Goal: Answer question/provide support

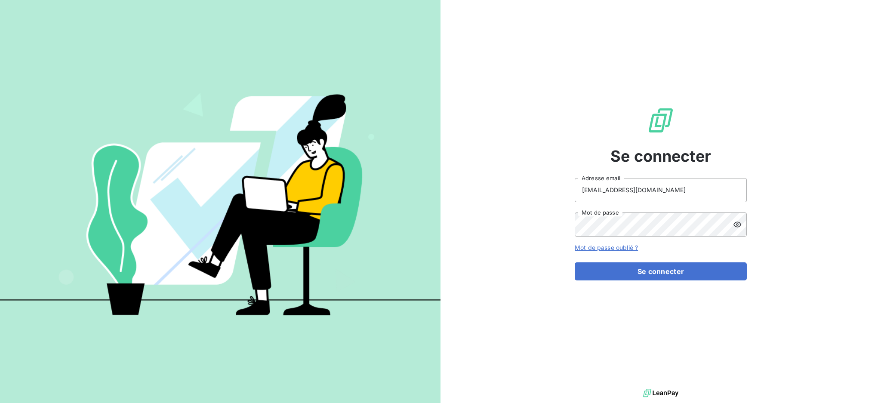
click at [701, 176] on div "Se connecter [EMAIL_ADDRESS][DOMAIN_NAME] Adresse email Mot de passe Mot de pas…" at bounding box center [660, 193] width 172 height 387
click at [688, 189] on input "recouvrement@serpe.fr" at bounding box center [660, 190] width 172 height 24
type input "[EMAIL_ADDRESS][DOMAIN_NAME]"
click at [635, 275] on button "Se connecter" at bounding box center [660, 271] width 172 height 18
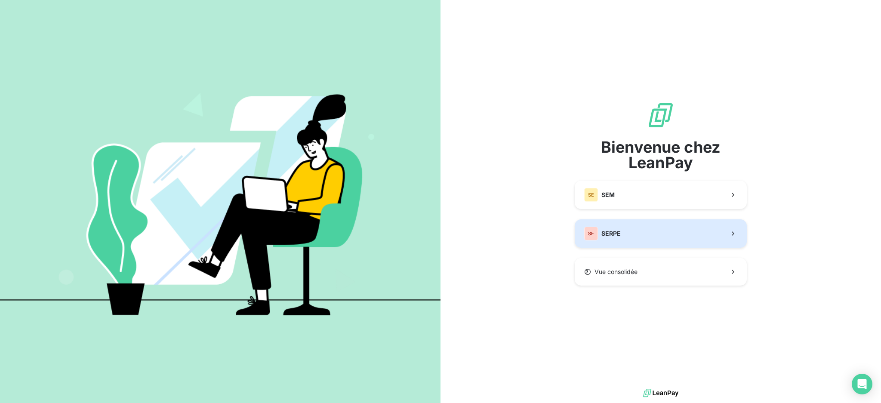
click at [656, 228] on button "SE SERPE" at bounding box center [660, 233] width 172 height 28
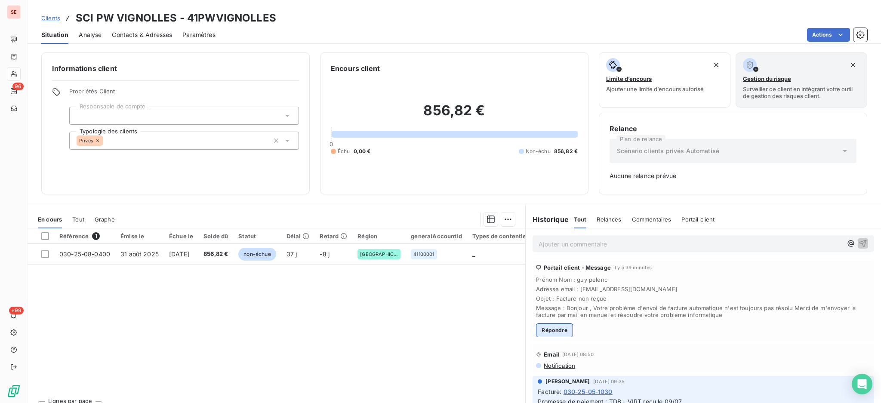
click at [559, 331] on button "Répondre" at bounding box center [554, 330] width 37 height 14
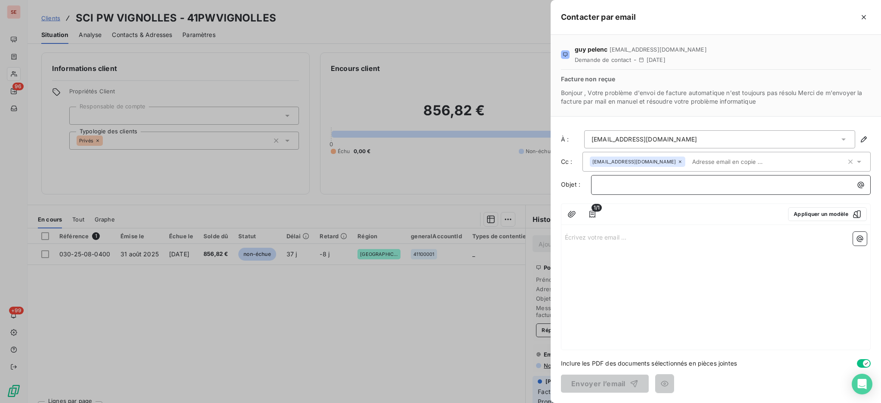
click at [630, 185] on p "﻿" at bounding box center [732, 185] width 269 height 10
click at [860, 182] on icon "button" at bounding box center [860, 185] width 6 height 6
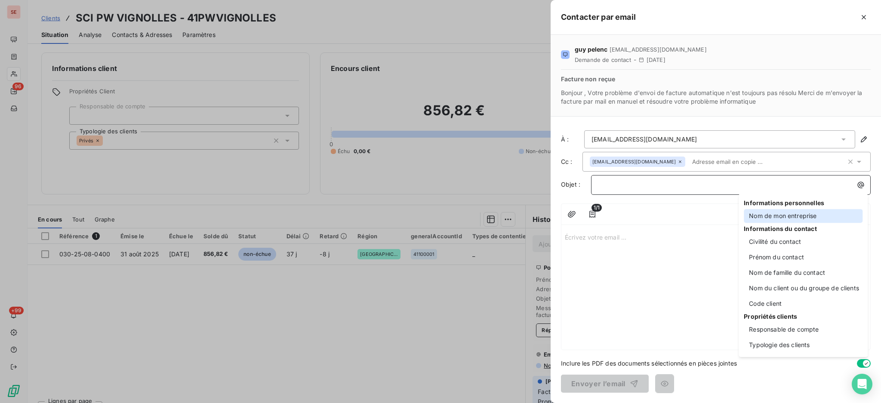
click at [789, 214] on div "Nom de mon entreprise" at bounding box center [802, 216] width 119 height 14
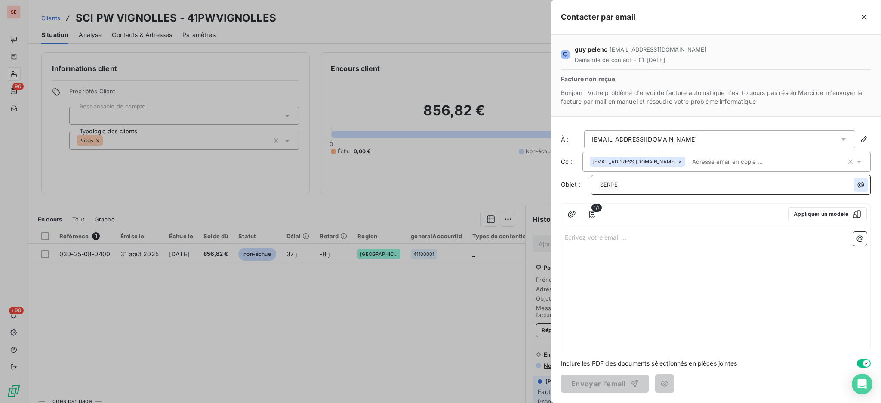
click at [858, 185] on icon "button" at bounding box center [860, 185] width 9 height 9
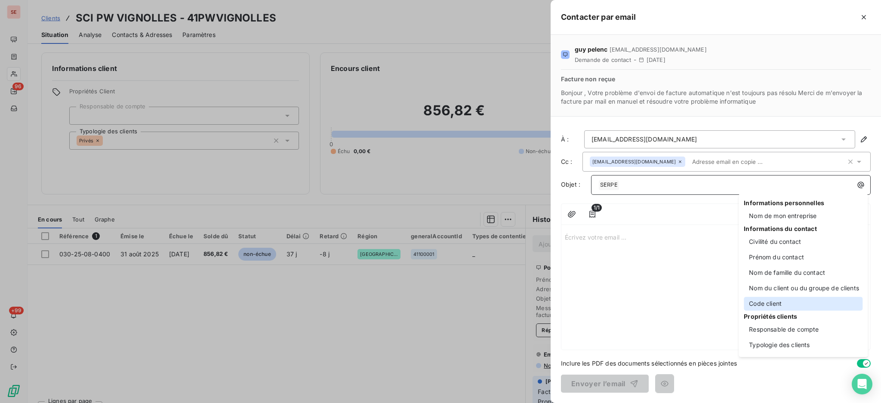
click at [776, 307] on div "Code client" at bounding box center [802, 304] width 119 height 14
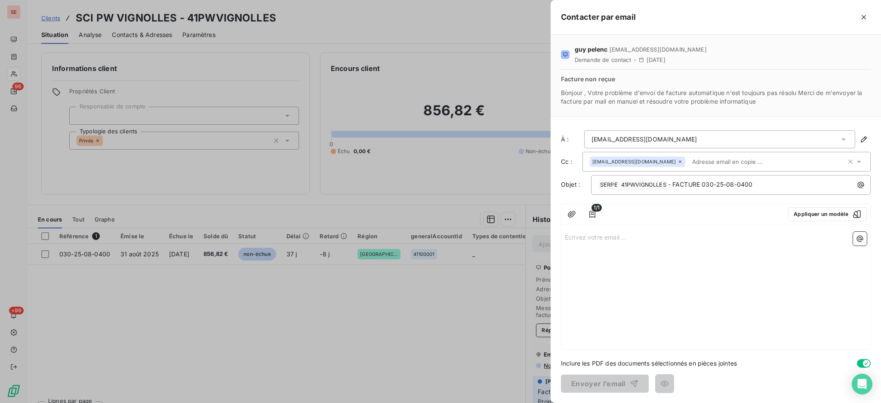
click at [614, 237] on p "Écrivez votre email ... ﻿" at bounding box center [716, 237] width 302 height 10
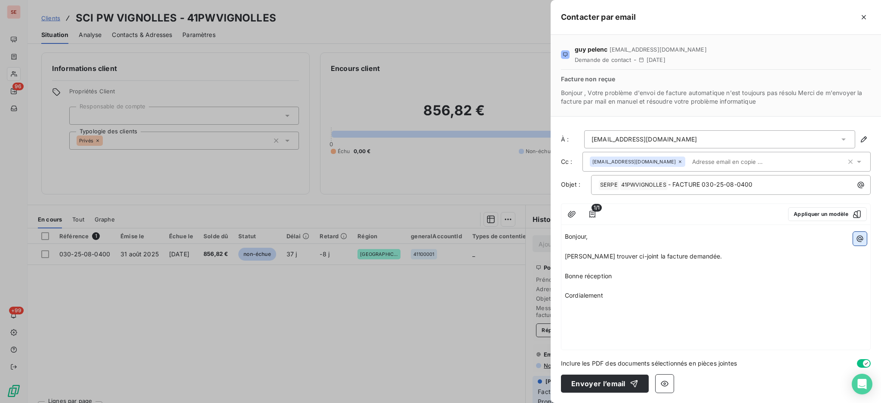
click at [861, 239] on icon "button" at bounding box center [859, 239] width 6 height 6
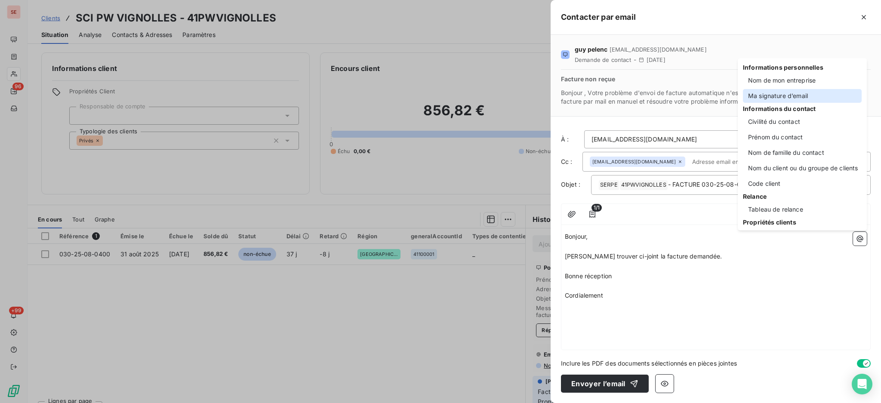
click at [788, 99] on div "Ma signature d’email" at bounding box center [802, 96] width 119 height 14
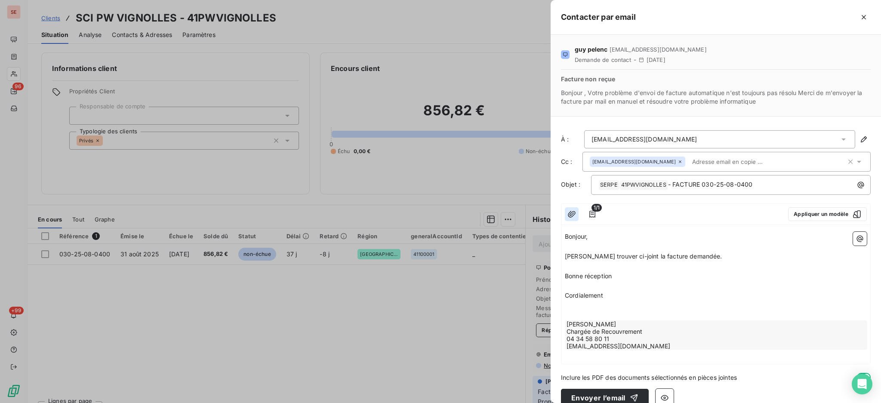
click at [573, 212] on icon "button" at bounding box center [572, 214] width 8 height 6
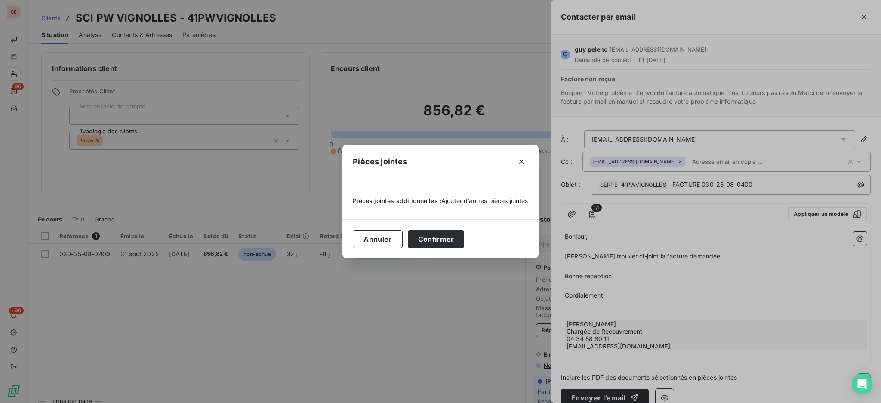
click at [476, 200] on span "Ajouter d’autres pièces jointes" at bounding box center [484, 200] width 87 height 7
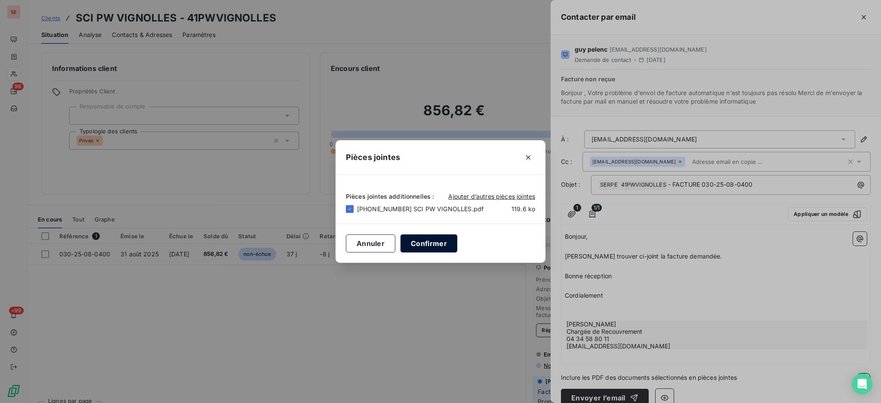
click at [428, 240] on button "Confirmer" at bounding box center [428, 243] width 57 height 18
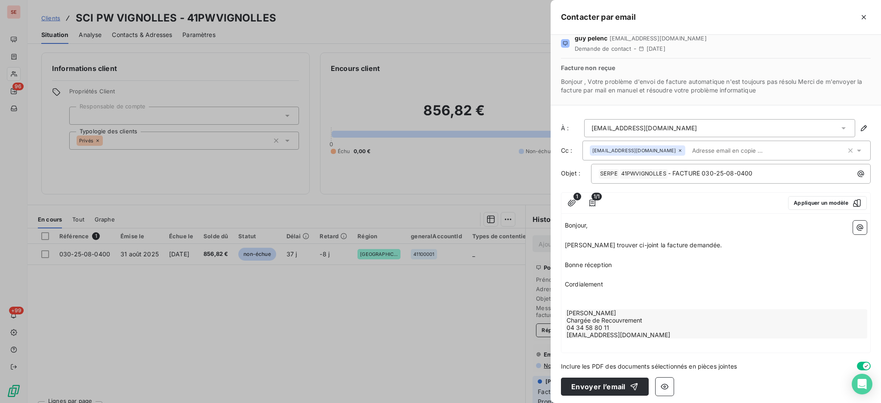
scroll to position [14, 0]
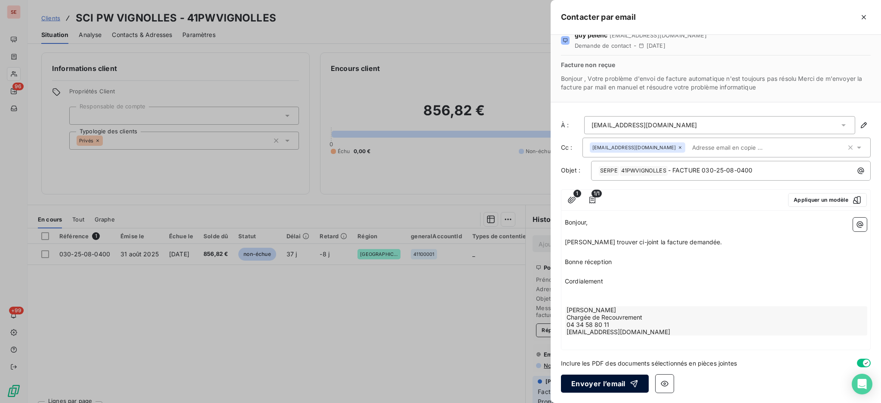
click at [597, 383] on button "Envoyer l’email" at bounding box center [605, 383] width 88 height 18
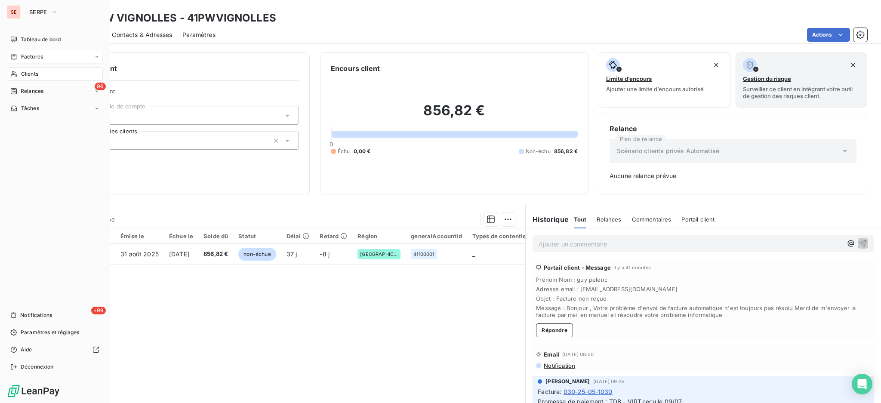
click at [40, 60] on span "Factures" at bounding box center [32, 57] width 22 height 8
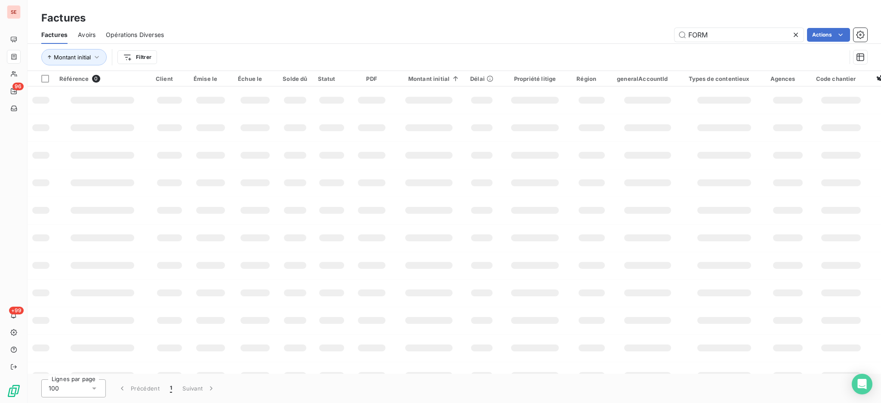
click at [795, 35] on icon at bounding box center [795, 35] width 9 height 9
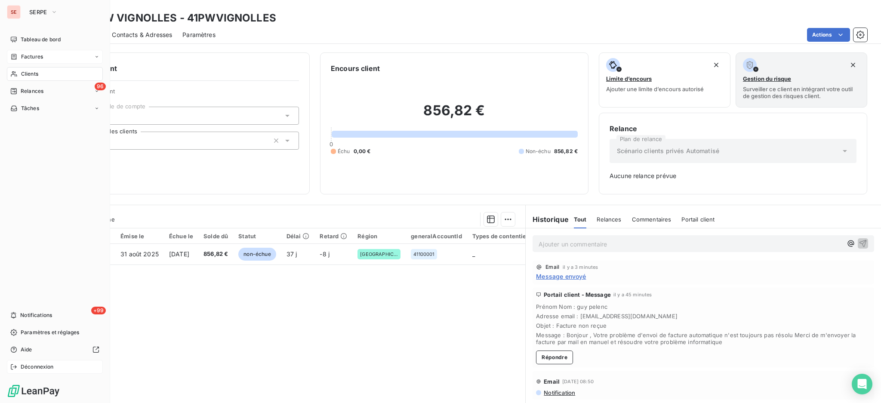
click at [37, 367] on span "Déconnexion" at bounding box center [37, 367] width 33 height 8
